Goal: Task Accomplishment & Management: Use online tool/utility

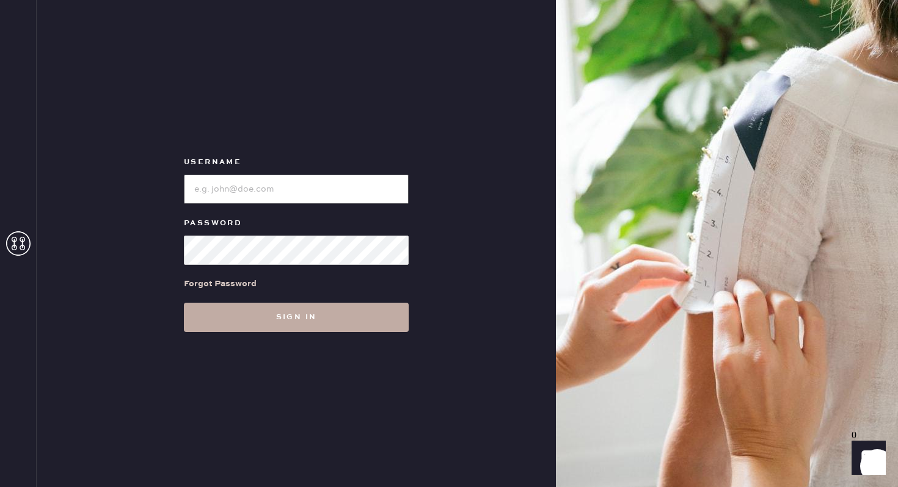
type input "reformationbethesdarow"
click at [283, 310] on button "Sign in" at bounding box center [296, 317] width 225 height 29
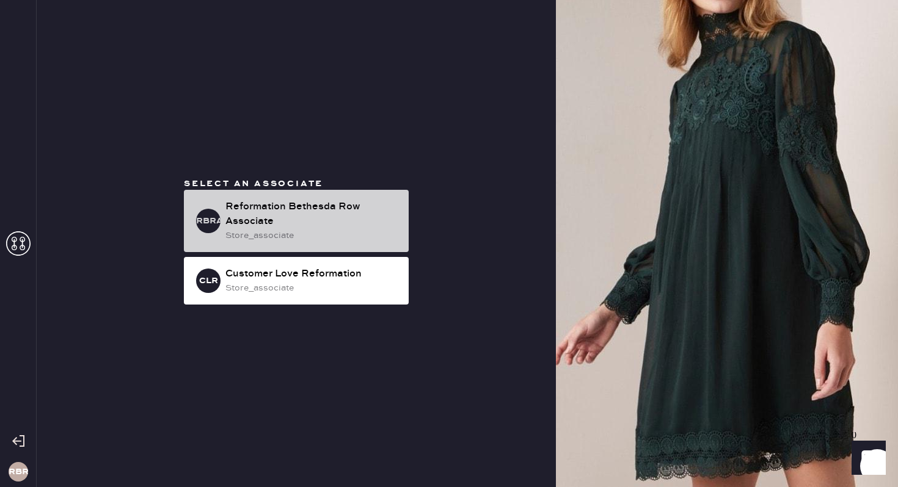
click at [313, 222] on div "Reformation Bethesda Row Associate" at bounding box center [311, 214] width 173 height 29
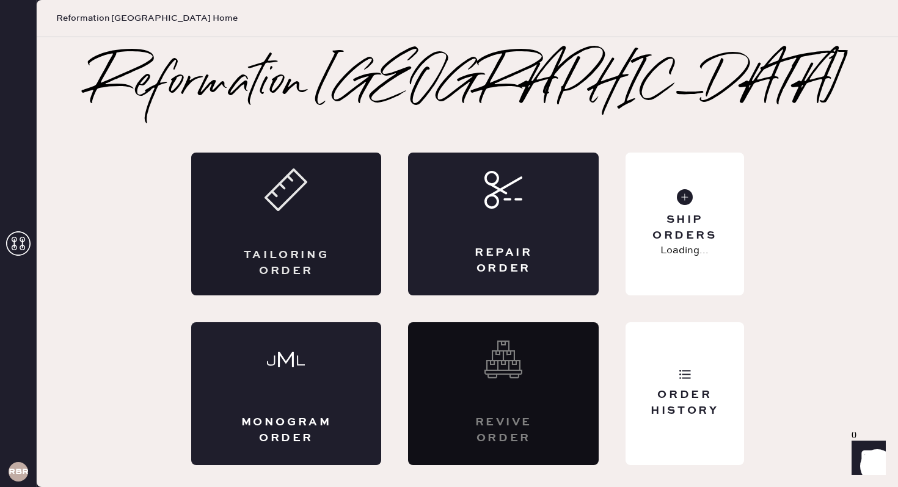
click at [285, 209] on icon at bounding box center [285, 190] width 43 height 43
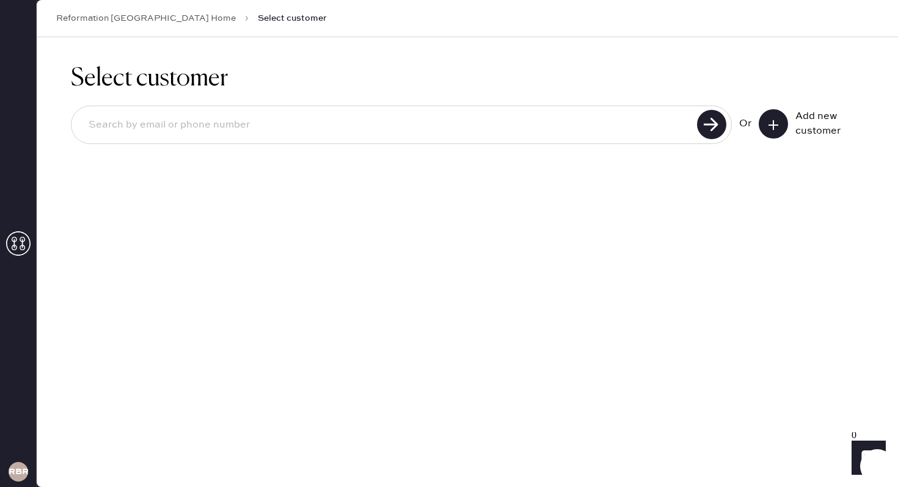
click at [474, 122] on input at bounding box center [386, 125] width 614 height 28
type input "[EMAIL_ADDRESS][DOMAIN_NAME]"
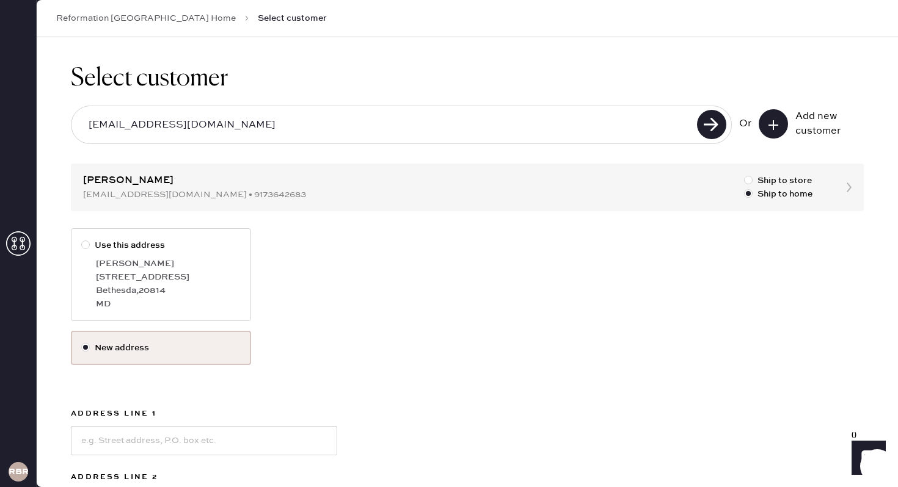
click at [168, 286] on div "[GEOGRAPHIC_DATA] , 20814" at bounding box center [168, 290] width 145 height 13
click at [82, 239] on input "Use this address" at bounding box center [81, 239] width 1 height 1
radio input "true"
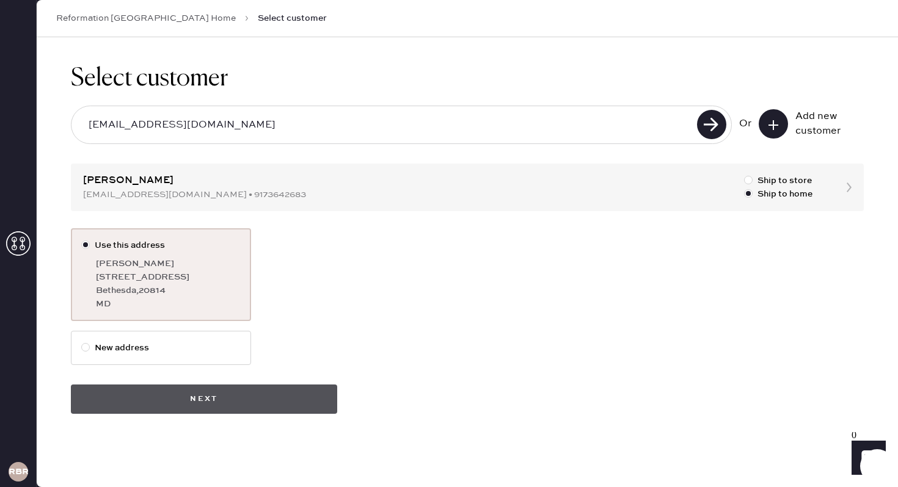
click at [244, 391] on button "Next" at bounding box center [204, 399] width 266 height 29
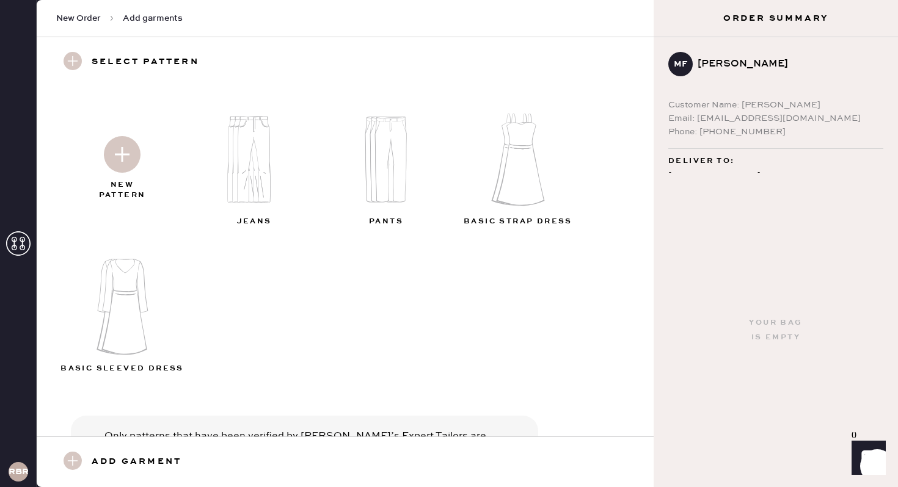
click at [120, 151] on img at bounding box center [122, 154] width 37 height 37
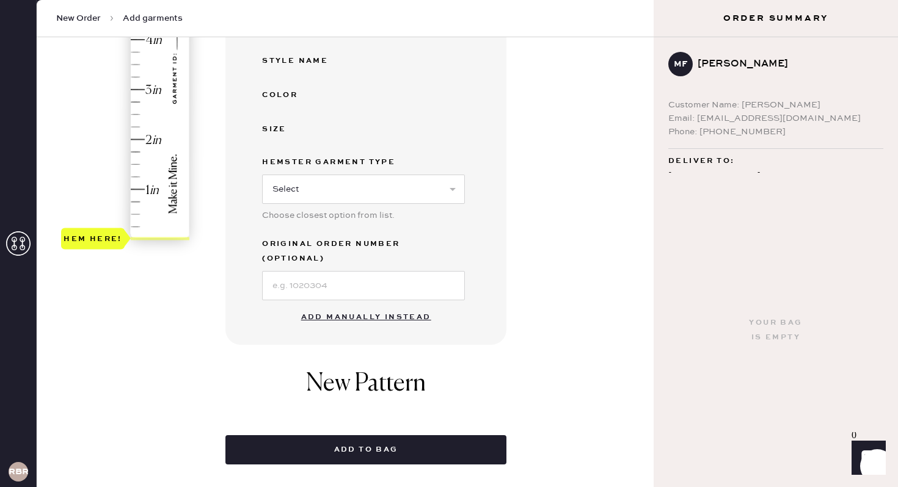
scroll to position [294, 0]
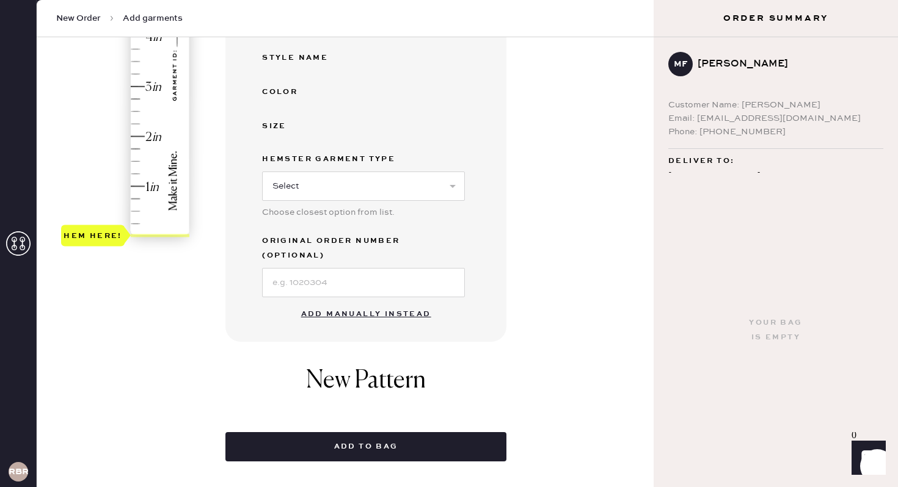
click at [365, 302] on button "Add manually instead" at bounding box center [366, 314] width 145 height 24
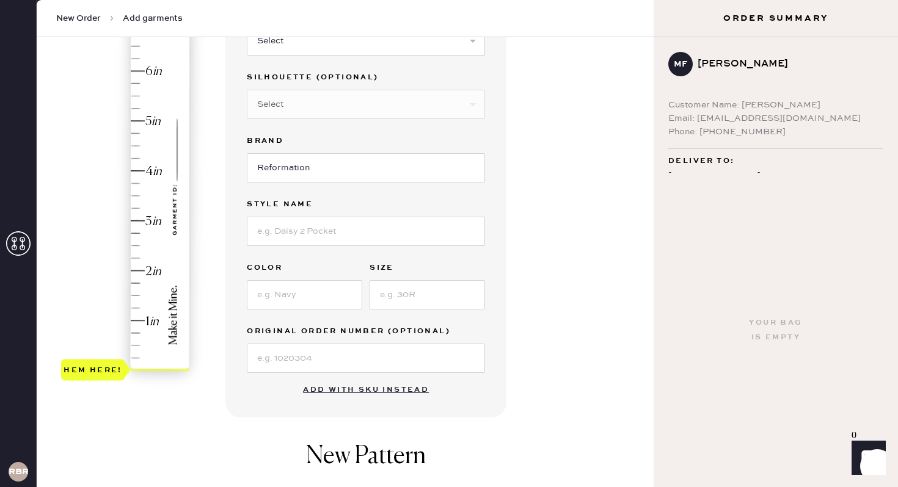
scroll to position [0, 0]
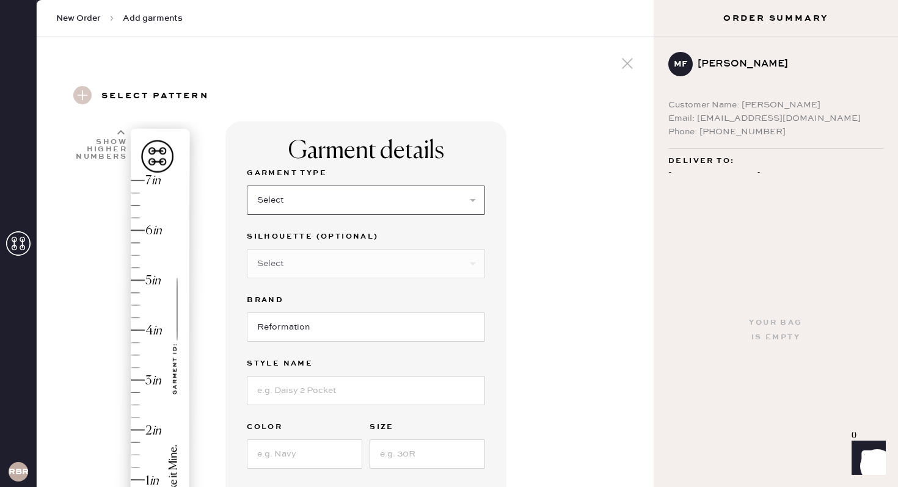
click at [296, 192] on select "Select Basic Skirt Jeans Leggings Pants Shorts Basic Sleeved Dress Basic Sleeve…" at bounding box center [366, 200] width 238 height 29
select select "6"
click at [247, 186] on select "Select Basic Skirt Jeans Leggings Pants Shorts Basic Sleeved Dress Basic Sleeve…" at bounding box center [366, 200] width 238 height 29
click at [311, 384] on input at bounding box center [366, 390] width 238 height 29
type input "[PERSON_NAME]"
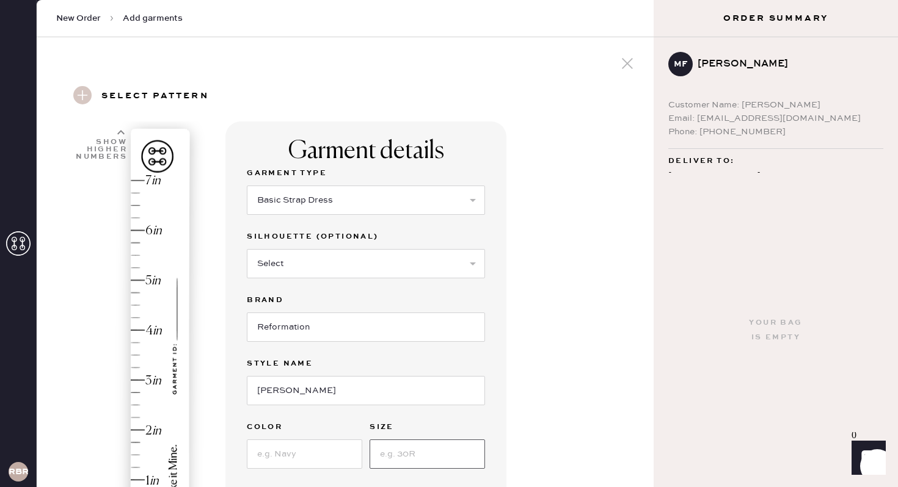
click at [408, 457] on input at bounding box center [427, 454] width 115 height 29
type input "2"
click at [308, 462] on input at bounding box center [304, 454] width 115 height 29
type input "Golden Meadow"
click at [558, 349] on div "Garment details Garment Type Select Basic Skirt Jeans Leggings Pants Shorts Bas…" at bounding box center [434, 486] width 418 height 728
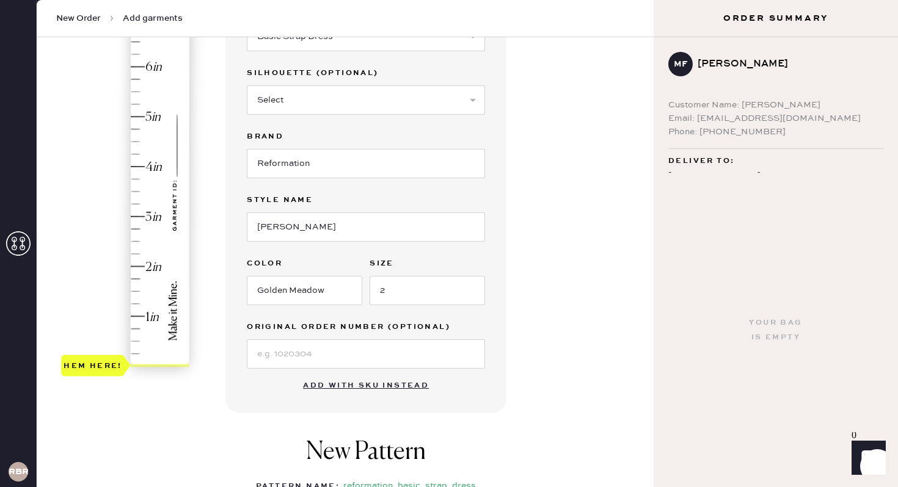
scroll to position [169, 0]
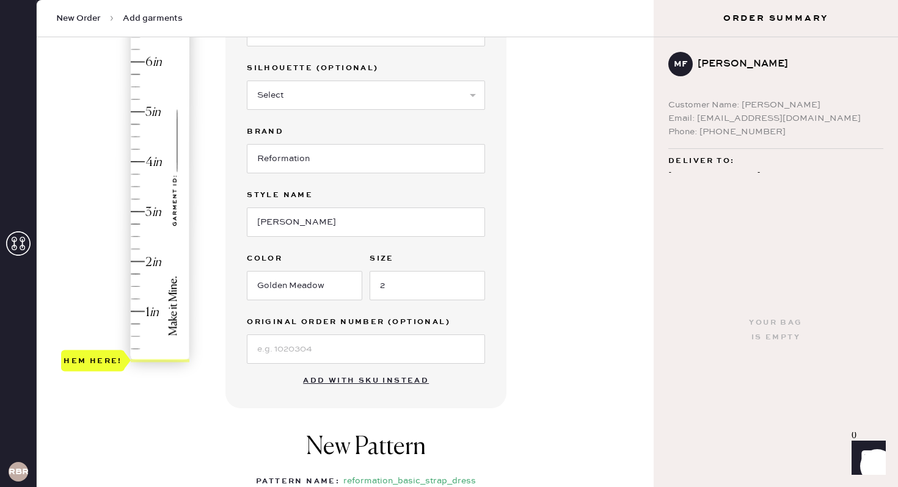
type input "2"
click at [139, 261] on div "Hem here!" at bounding box center [126, 187] width 130 height 360
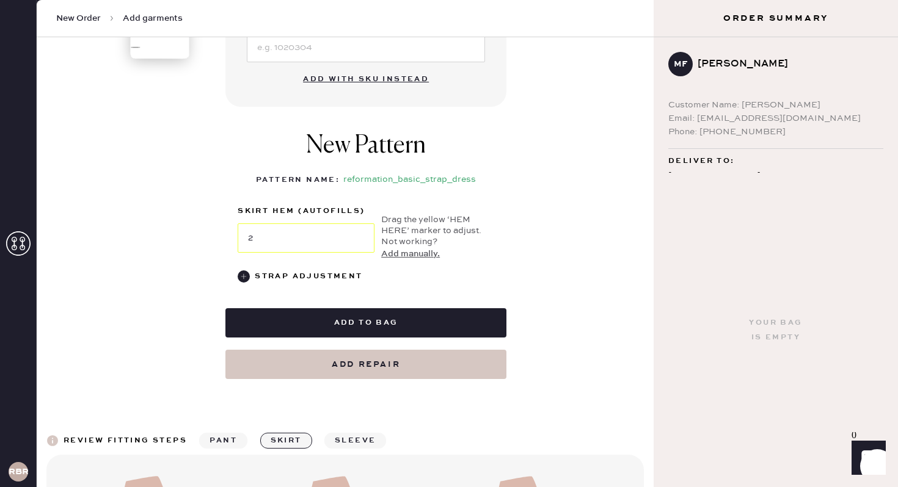
scroll to position [480, 0]
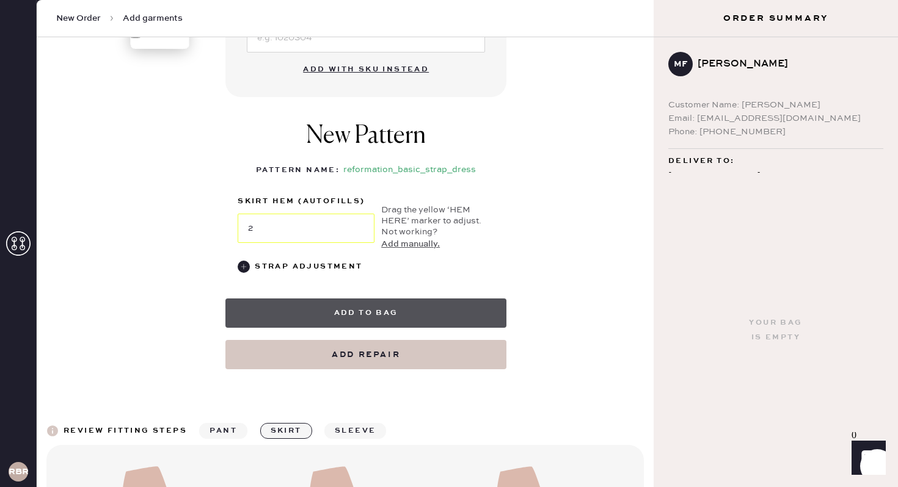
click at [362, 310] on button "Add to bag" at bounding box center [365, 313] width 281 height 29
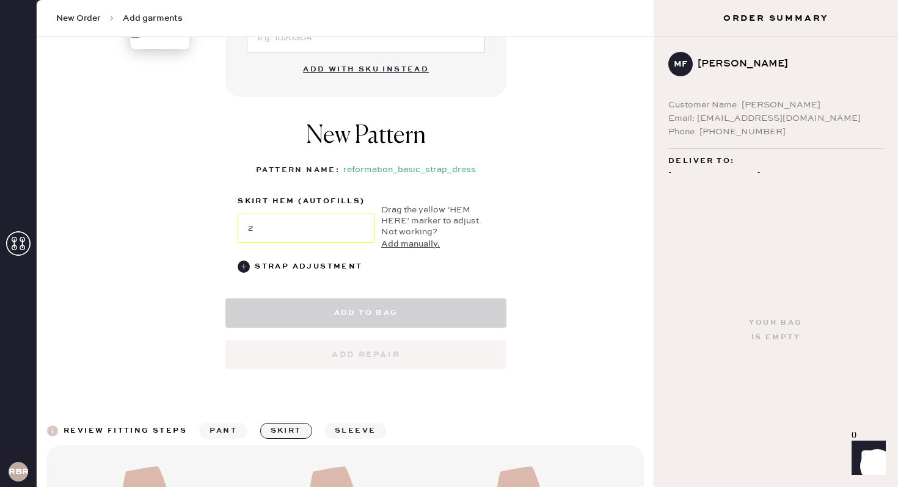
select select "6"
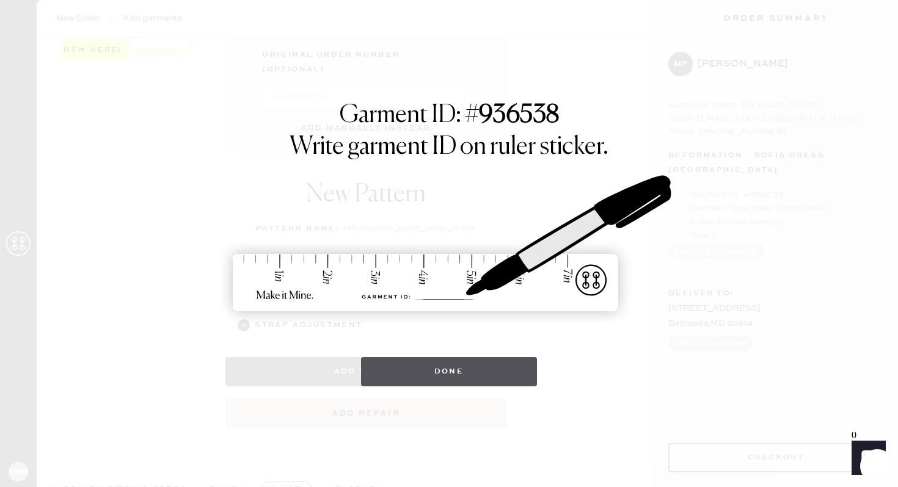
click at [457, 374] on button "Done" at bounding box center [449, 371] width 177 height 29
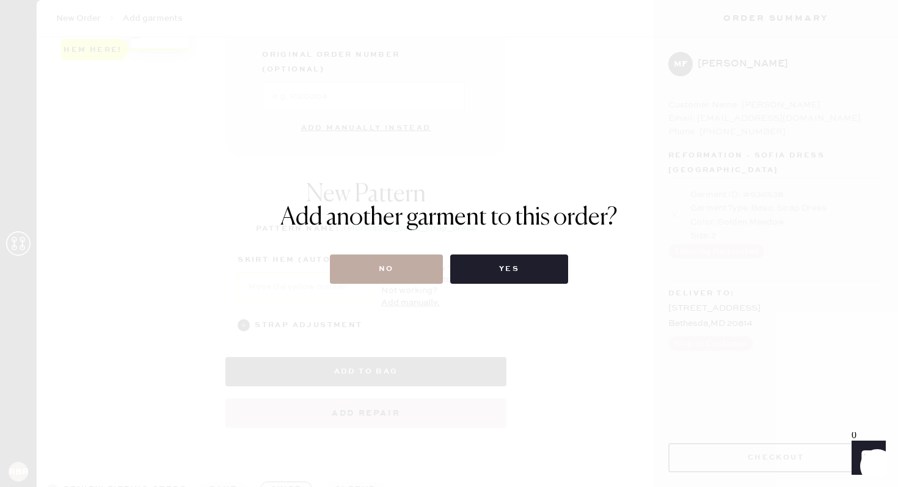
click at [378, 262] on button "No" at bounding box center [386, 269] width 113 height 29
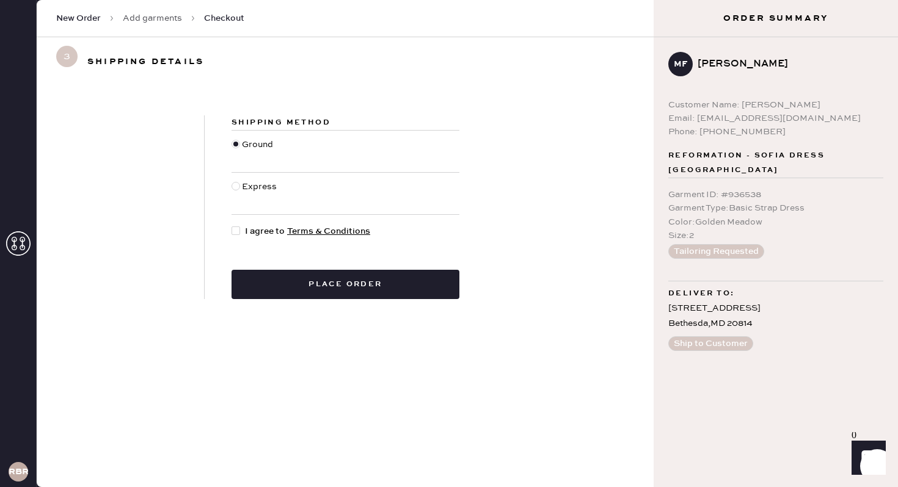
click at [236, 233] on div at bounding box center [235, 231] width 9 height 9
click at [232, 225] on input "I agree to Terms & Conditions" at bounding box center [231, 225] width 1 height 1
checkbox input "true"
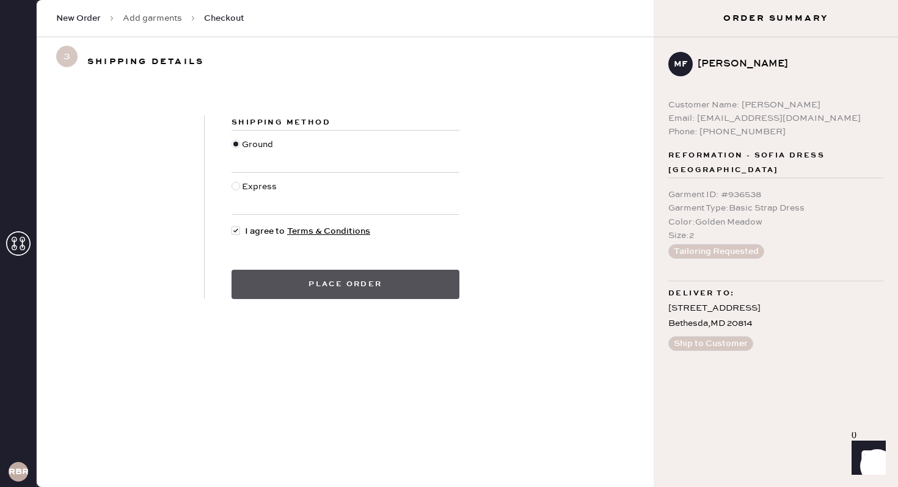
click at [322, 295] on button "Place order" at bounding box center [345, 284] width 228 height 29
